Goal: Check status

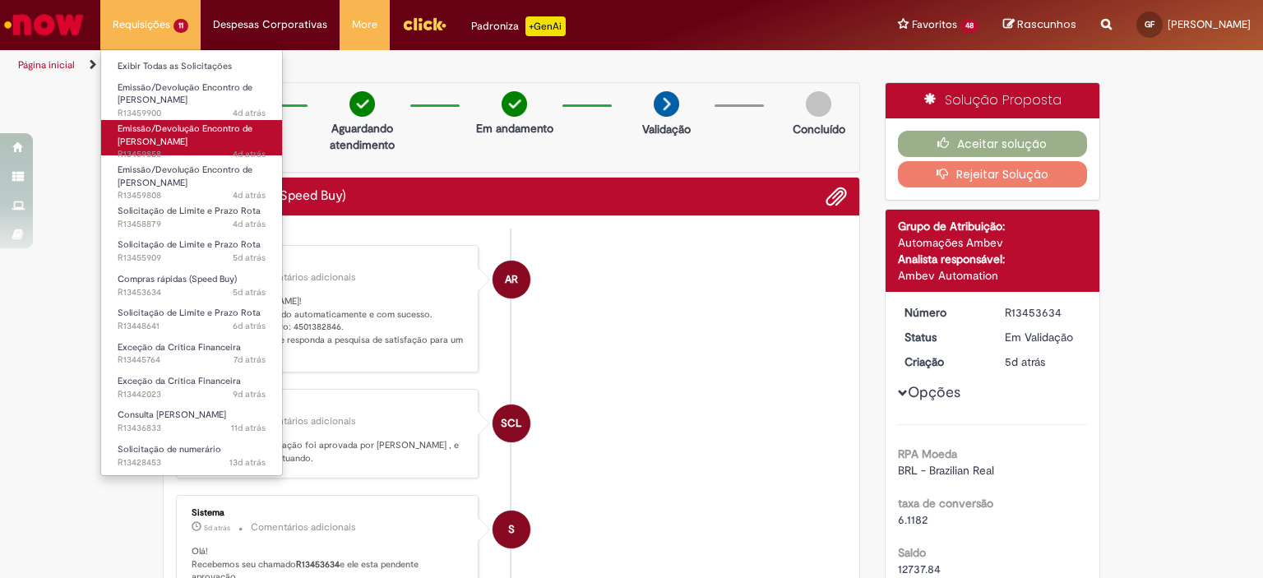
click at [247, 141] on link "Emissão/Devolução Encontro de Contas Fornecedor 4d atrás 4 dias atrás R13459858" at bounding box center [191, 137] width 181 height 35
click at [197, 140] on link "Emissão/Devolução Encontro de Contas Fornecedor 4d atrás 4 dias atrás R13459858" at bounding box center [191, 137] width 181 height 35
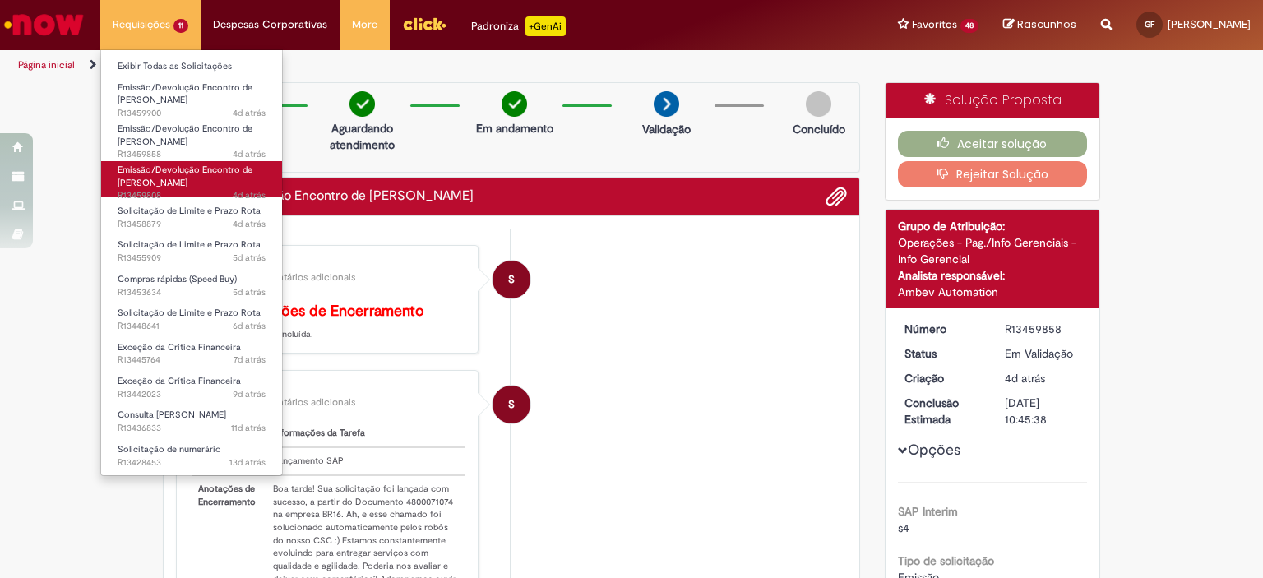
click at [220, 168] on span "Emissão/Devolução Encontro de [PERSON_NAME]" at bounding box center [185, 176] width 135 height 25
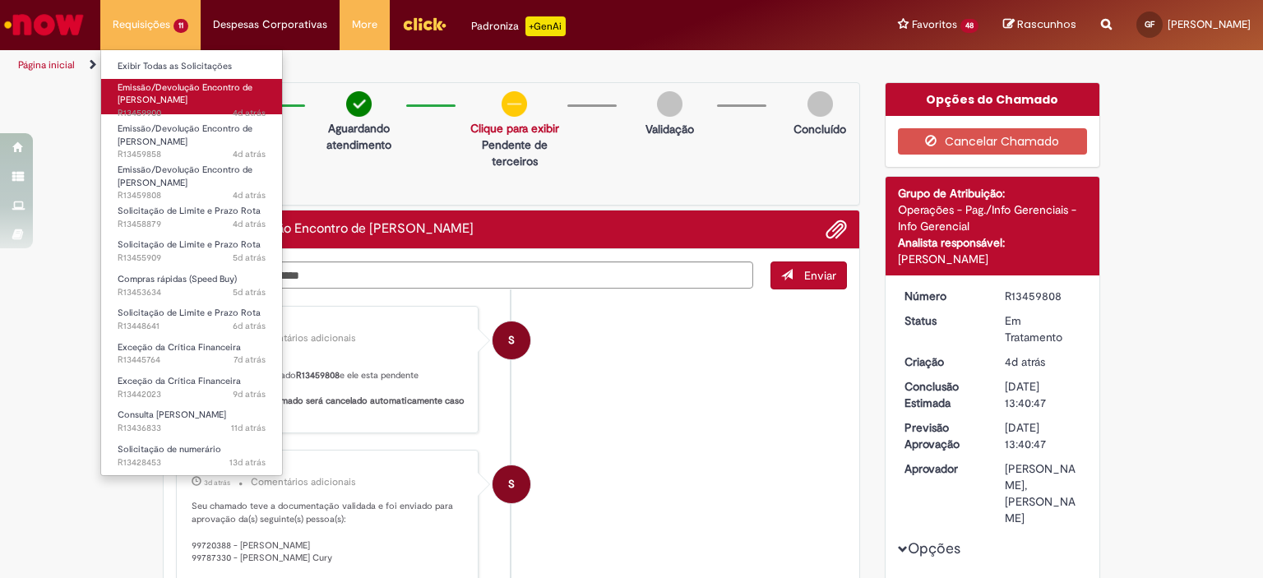
click at [216, 96] on link "Emissão/Devolução Encontro de Contas Fornecedor 4d atrás 4 dias atrás R13459900" at bounding box center [191, 96] width 181 height 35
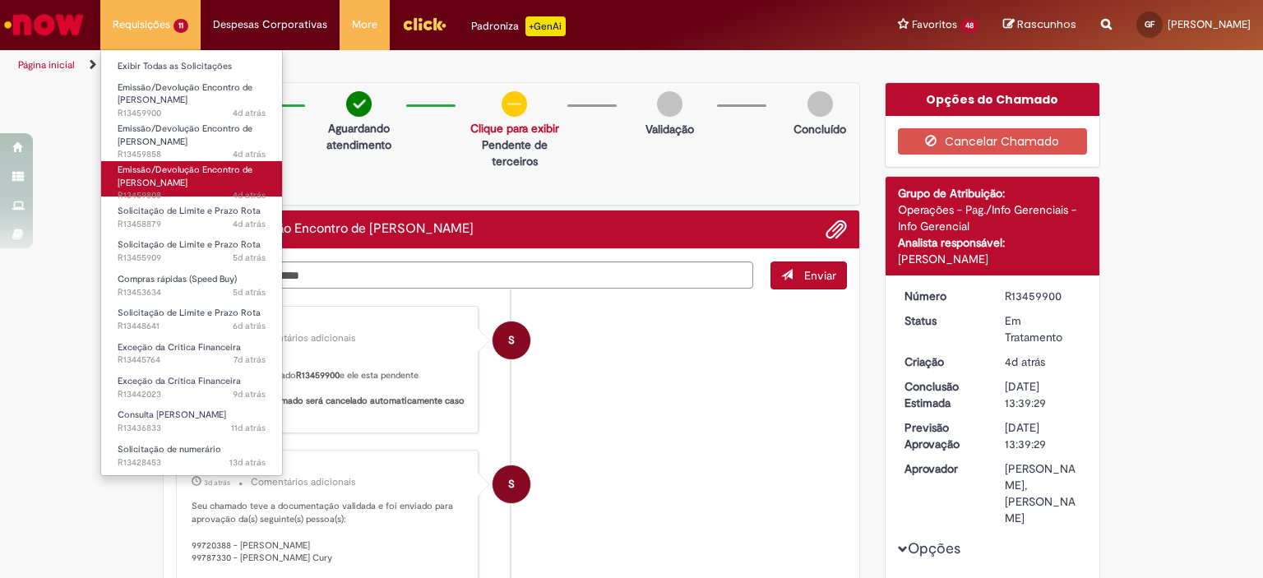
click at [201, 173] on span "Emissão/Devolução Encontro de [PERSON_NAME]" at bounding box center [185, 176] width 135 height 25
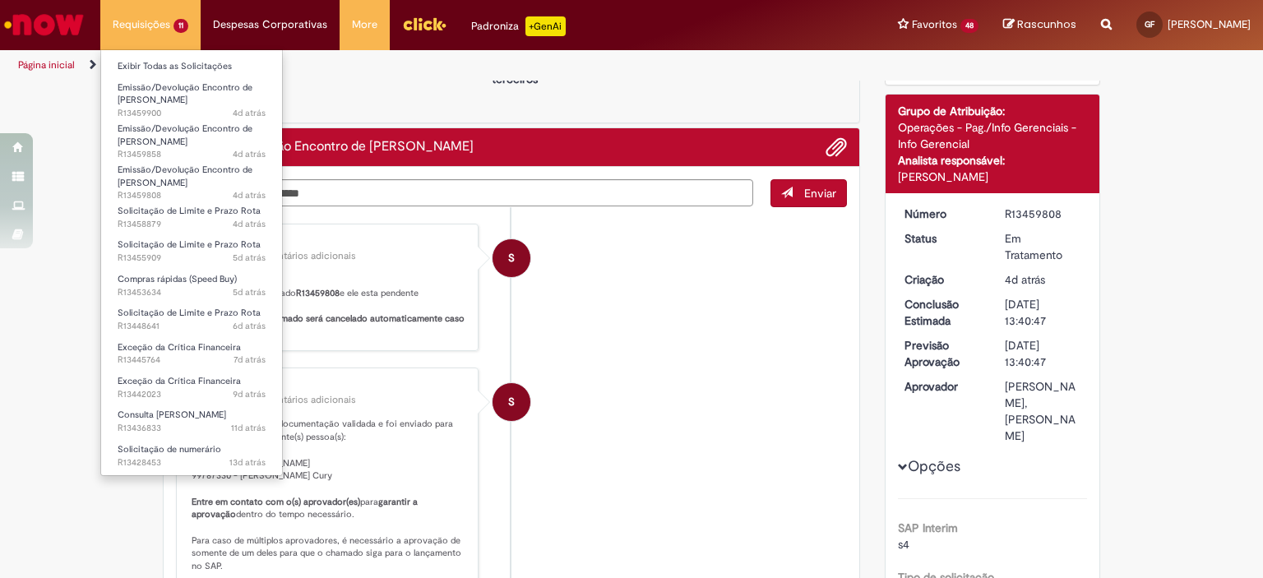
scroll to position [209, 0]
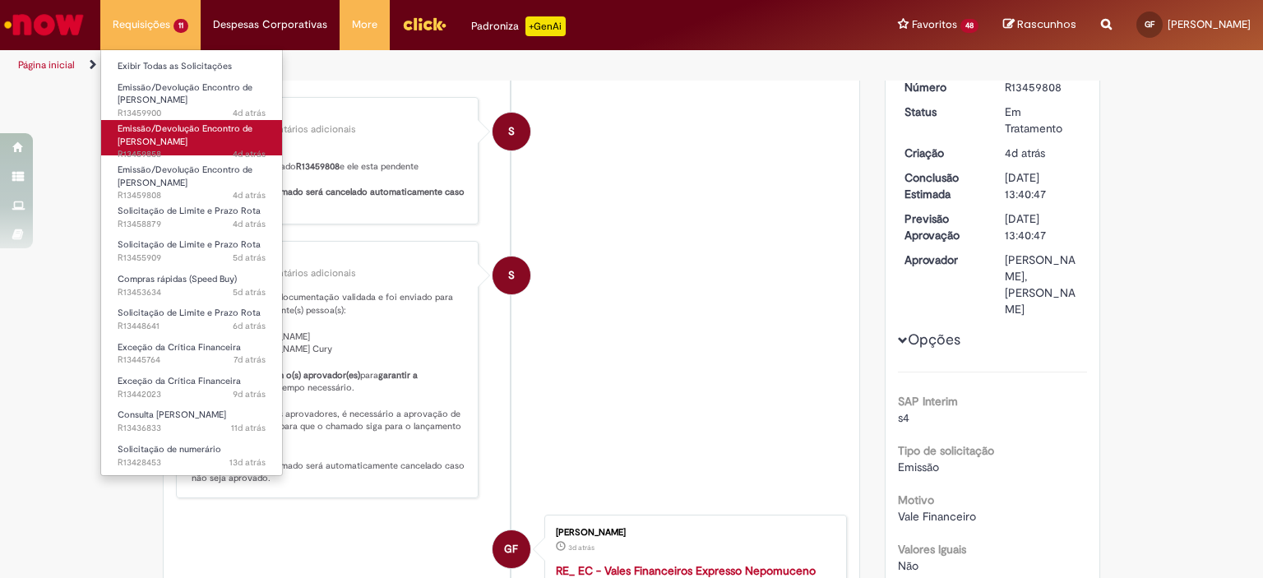
click at [227, 132] on span "Emissão/Devolução Encontro de [PERSON_NAME]" at bounding box center [185, 134] width 135 height 25
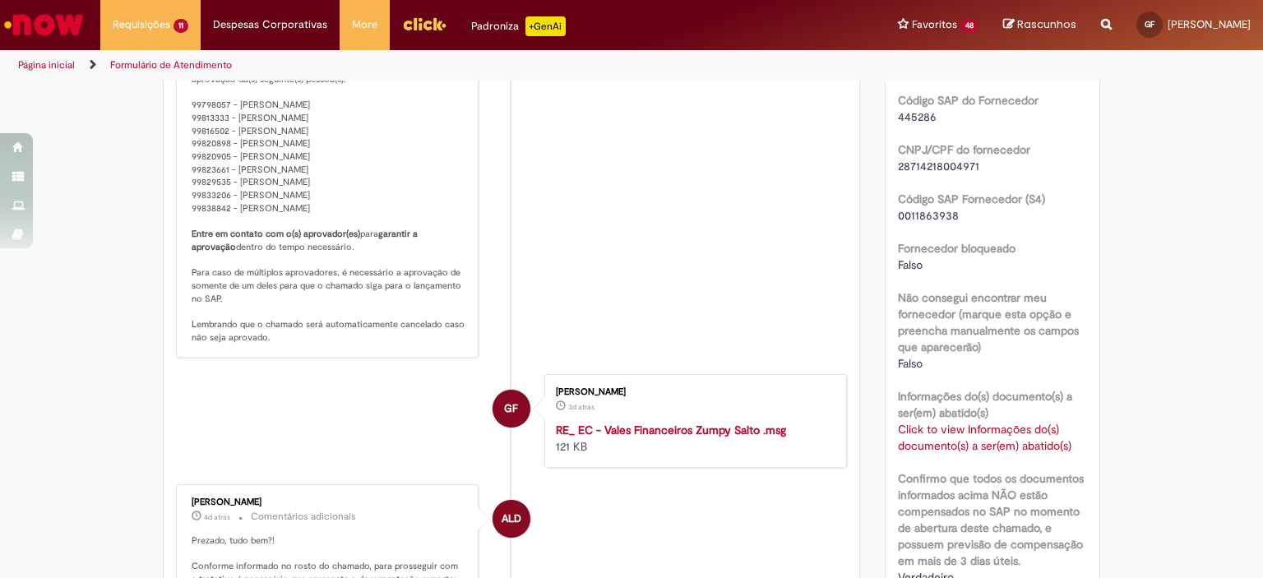
scroll to position [1069, 0]
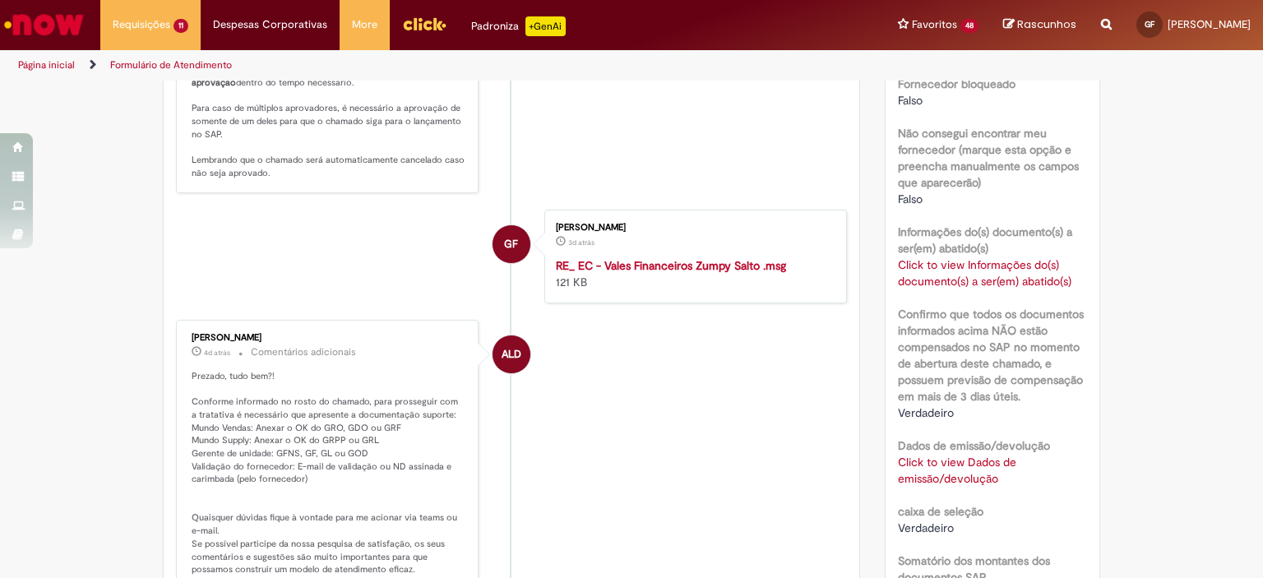
click at [977, 279] on link "Click to view Informações do(s) documento(s) a ser(em) abatido(s)" at bounding box center [984, 272] width 173 height 31
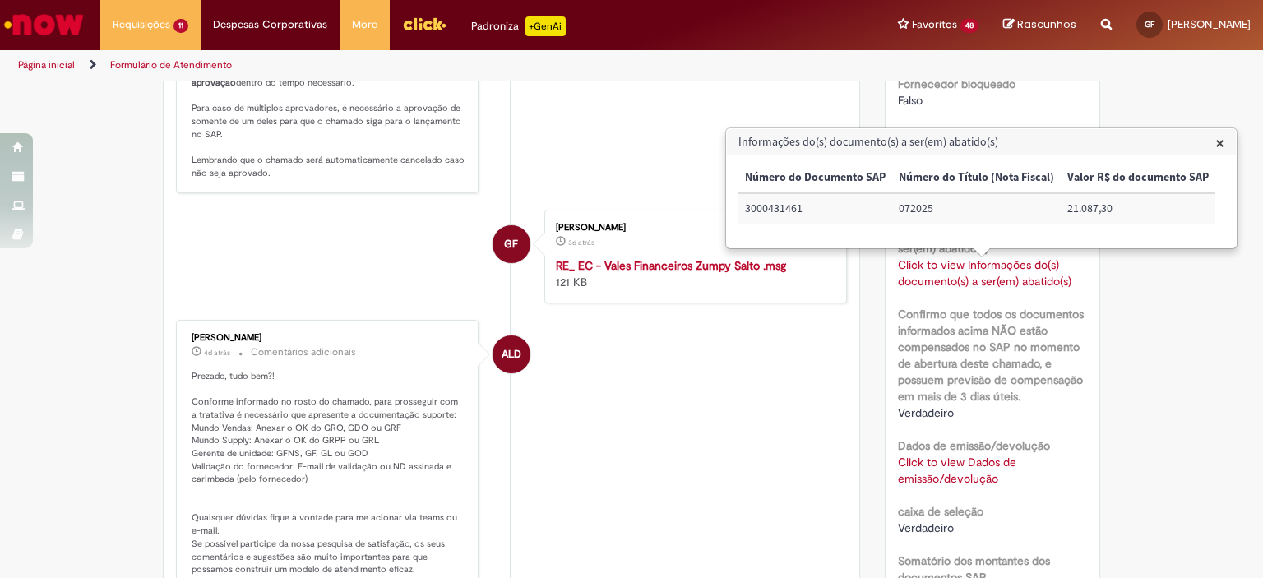
click at [1055, 354] on label "Confirmo que todos os documentos informados acima NÃO estão compensados no SAP …" at bounding box center [993, 355] width 190 height 99
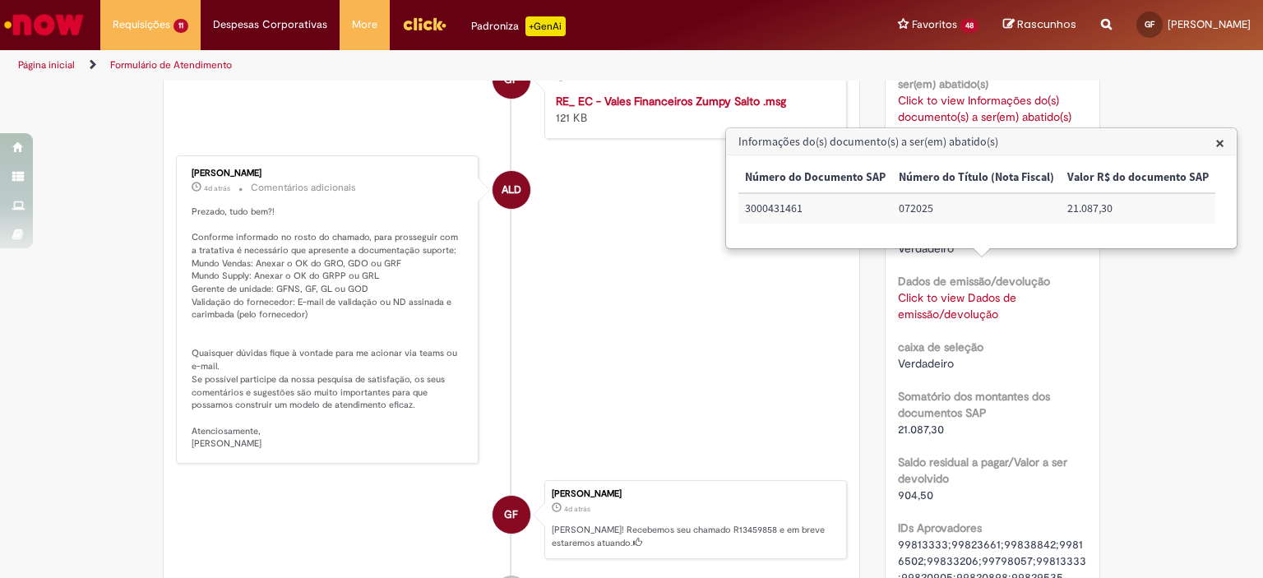
click at [964, 312] on link "Click to view Dados de emissão/devolução" at bounding box center [957, 305] width 118 height 31
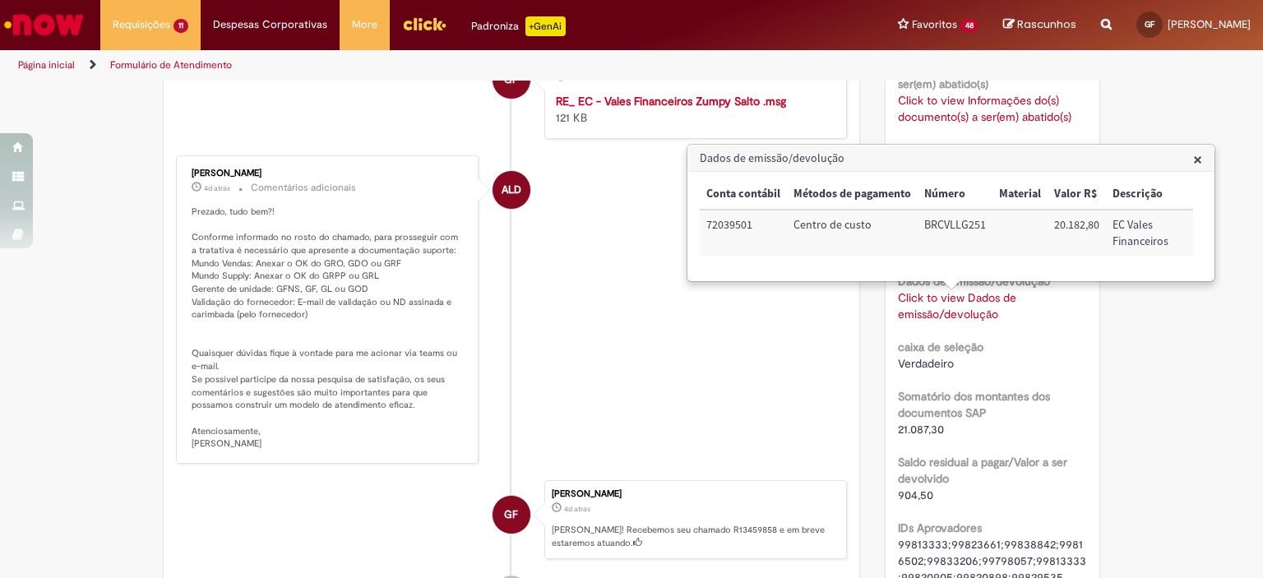
click at [395, 136] on li "GF [PERSON_NAME] 3d atrás 3 dias atrás RE_ EC - Vales Financeiros Zumpy Salto .…" at bounding box center [511, 92] width 671 height 94
click at [346, 132] on li "GF [PERSON_NAME] 3d atrás 3 dias atrás RE_ EC - Vales Financeiros Zumpy Salto .…" at bounding box center [511, 92] width 671 height 94
click at [1198, 160] on span "×" at bounding box center [1197, 159] width 9 height 22
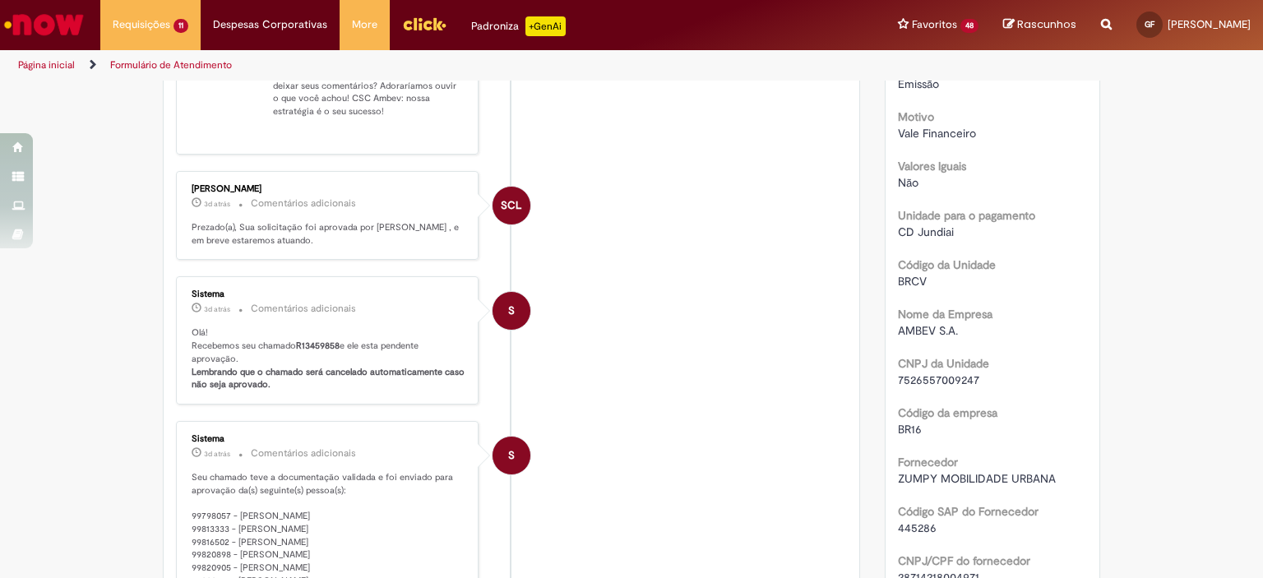
scroll to position [411, 0]
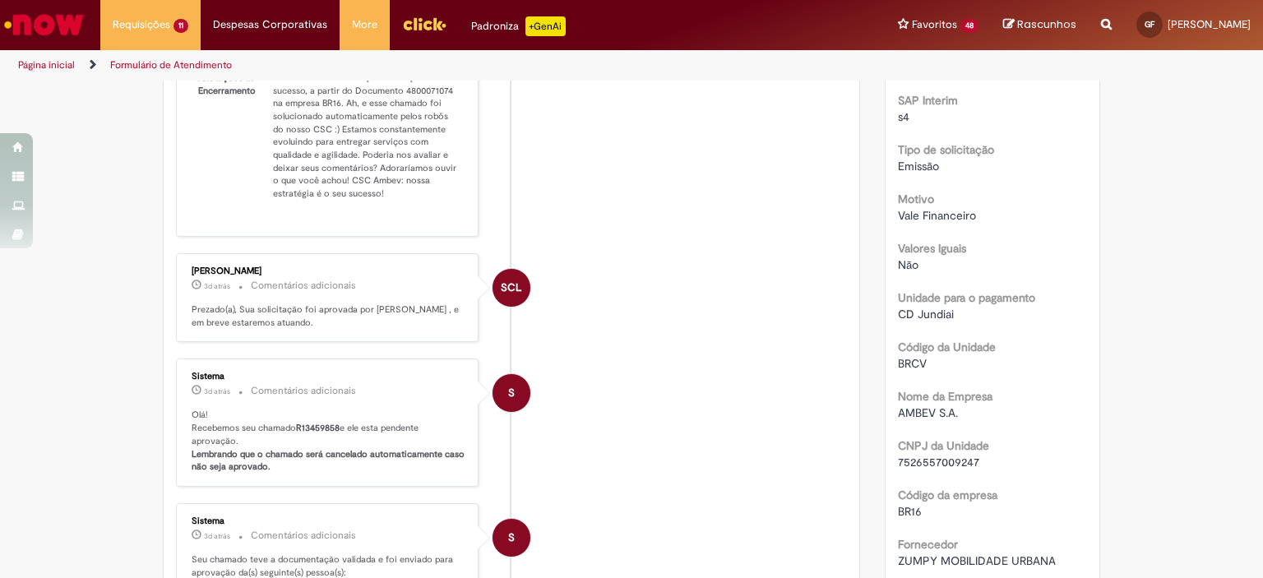
click at [704, 338] on li "SCL [PERSON_NAME] 3d atrás 3 dias atrás Comentários adicionais Prezado(a), Sua …" at bounding box center [511, 298] width 671 height 90
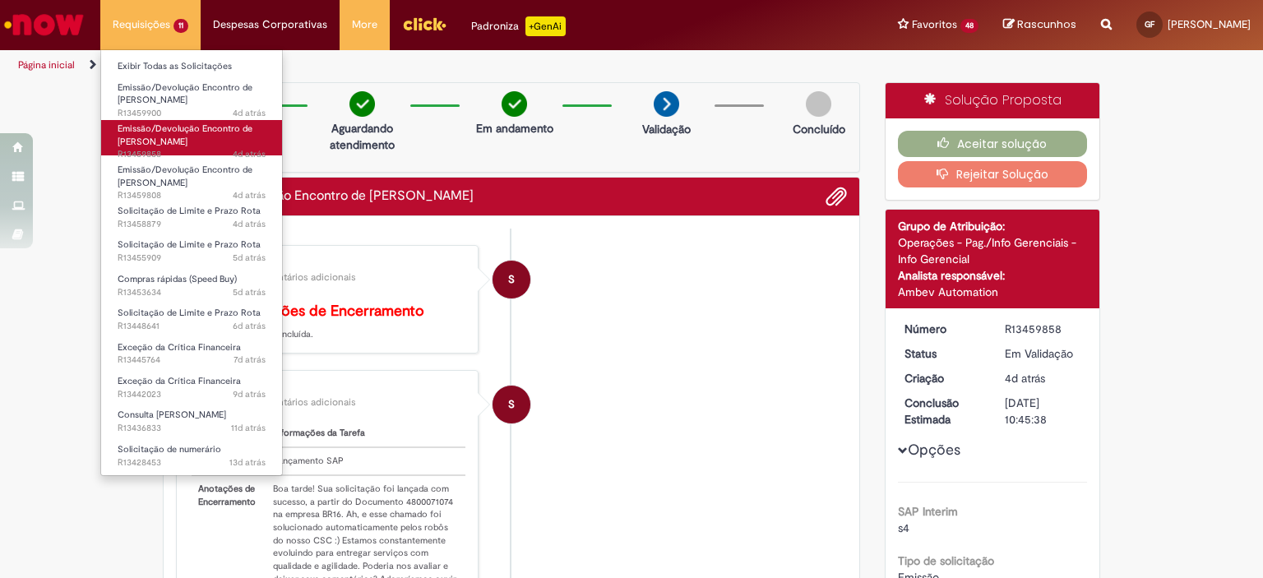
click at [210, 145] on link "Emissão/Devolução Encontro de Contas Fornecedor 4d atrás 4 dias atrás R13459858" at bounding box center [191, 137] width 181 height 35
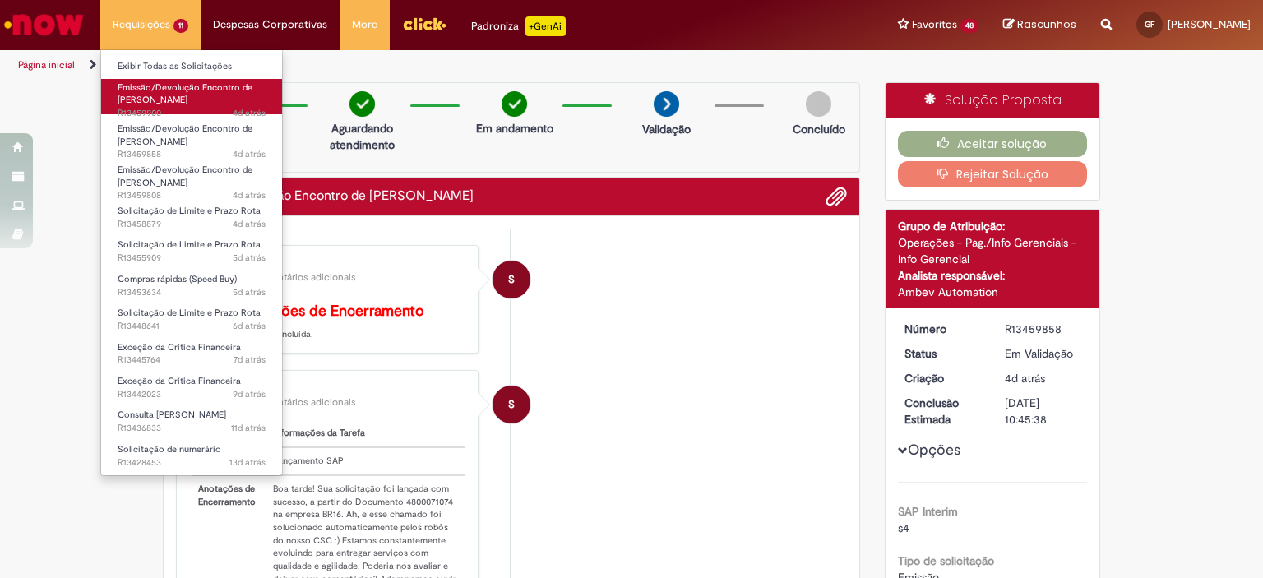
click at [190, 90] on span "Emissão/Devolução Encontro de [PERSON_NAME]" at bounding box center [185, 93] width 135 height 25
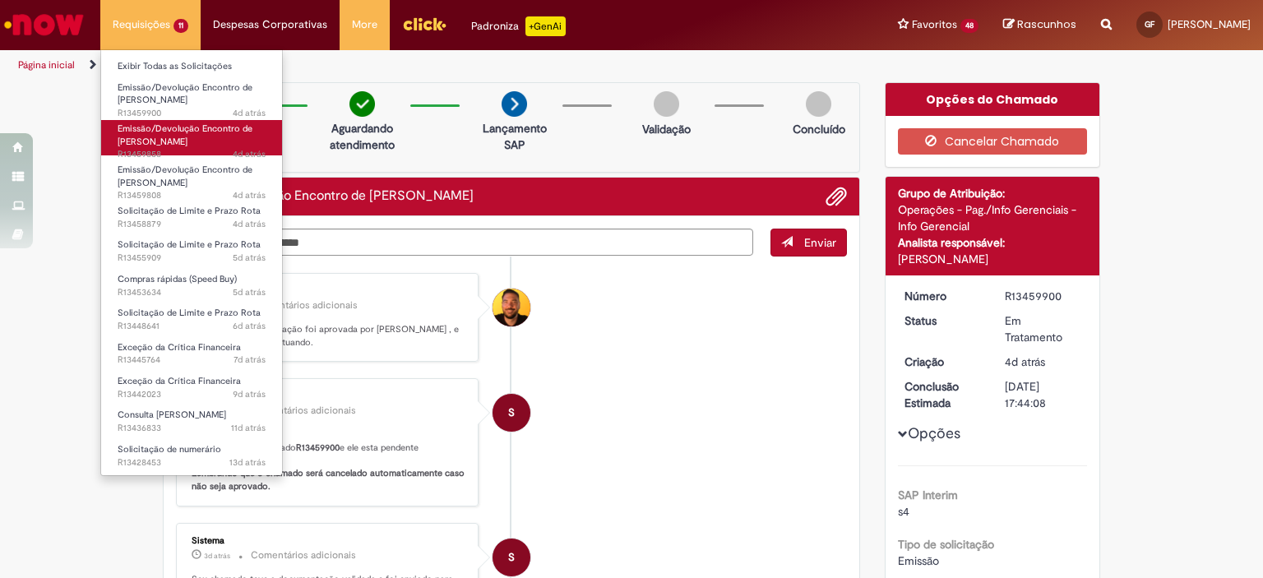
click at [224, 131] on span "Emissão/Devolução Encontro de [PERSON_NAME]" at bounding box center [185, 134] width 135 height 25
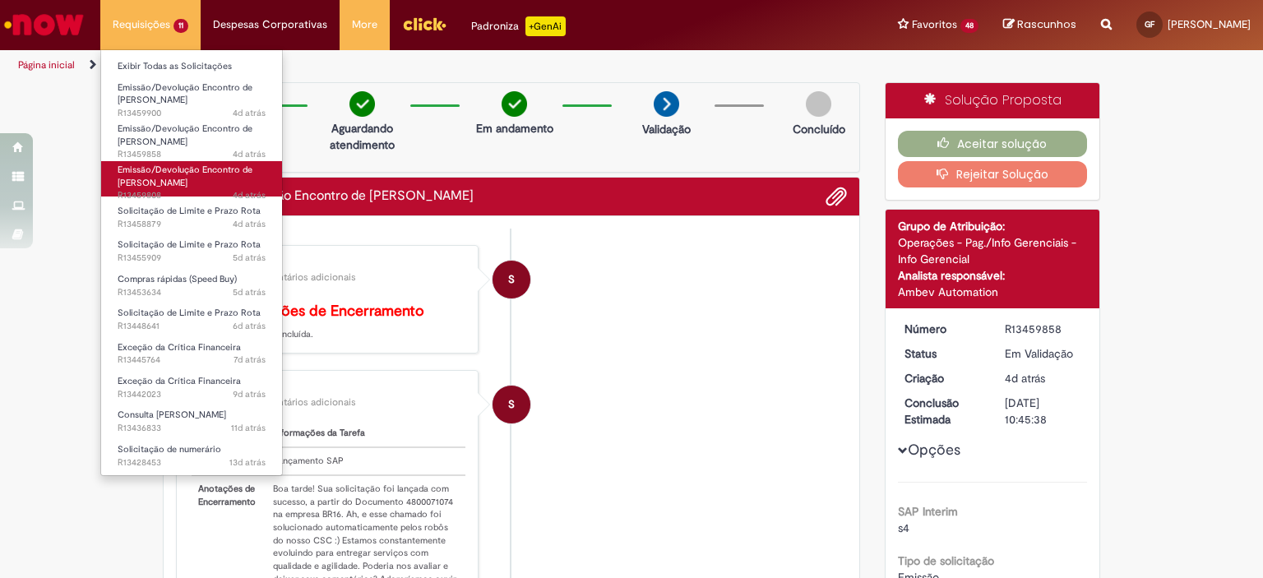
click at [204, 178] on link "Emissão/Devolução Encontro de Contas Fornecedor 4d atrás 4 dias atrás R13459808" at bounding box center [191, 178] width 181 height 35
